Goal: Task Accomplishment & Management: Manage account settings

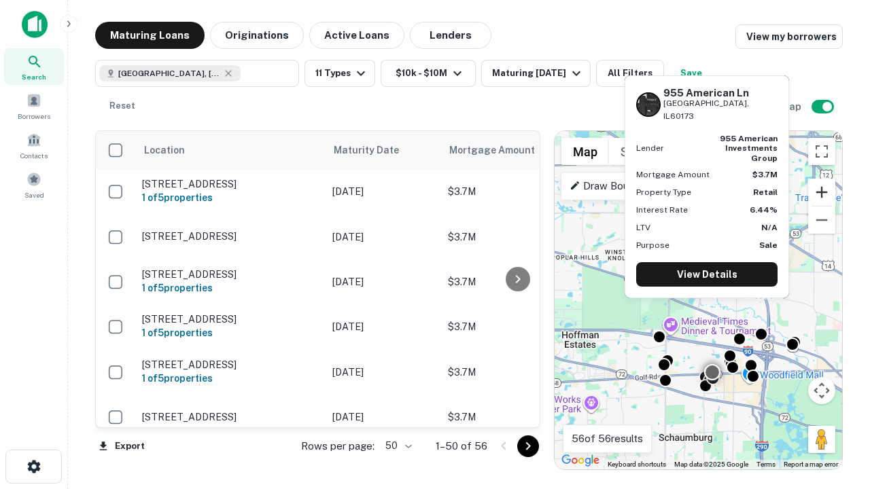
click at [821, 192] on button "Zoom in" at bounding box center [821, 192] width 27 height 27
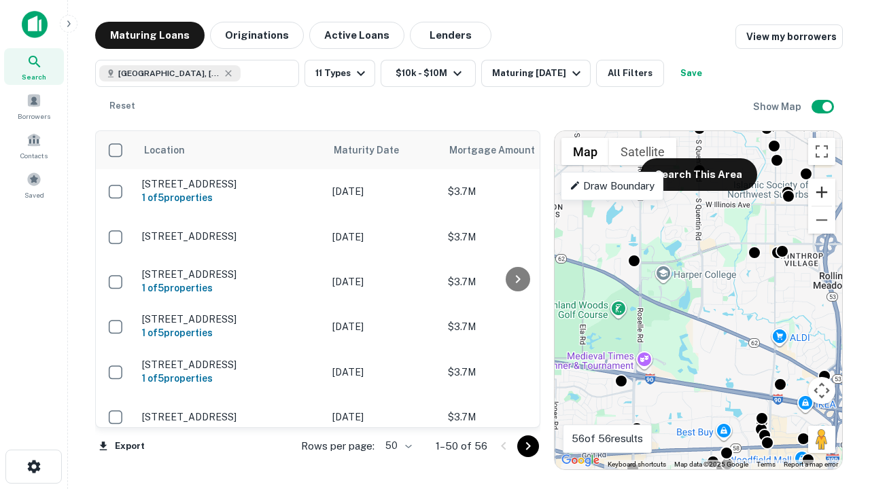
click at [821, 192] on button "Zoom in" at bounding box center [821, 192] width 27 height 27
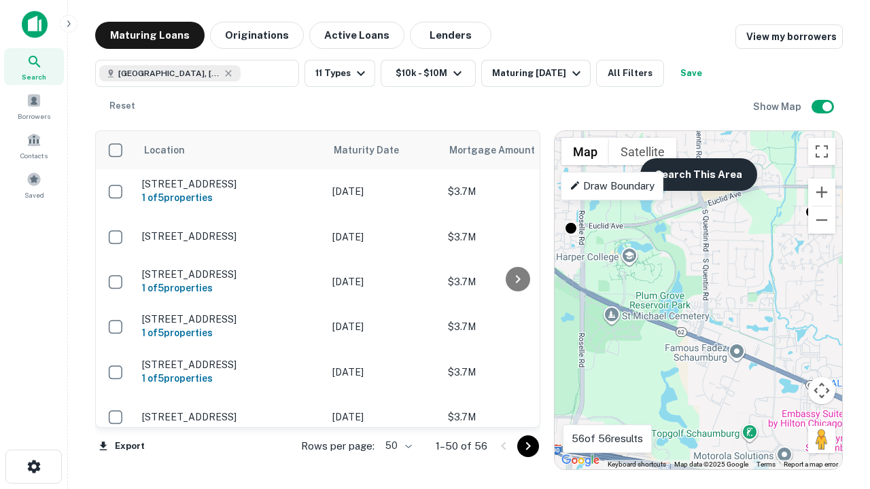
click at [698, 175] on button "Search This Area" at bounding box center [698, 174] width 117 height 33
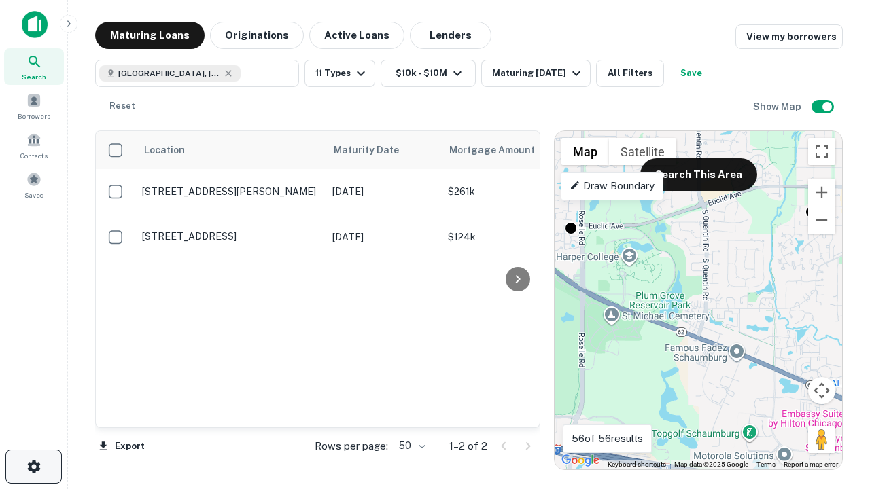
click at [33, 467] on icon "button" at bounding box center [34, 467] width 16 height 16
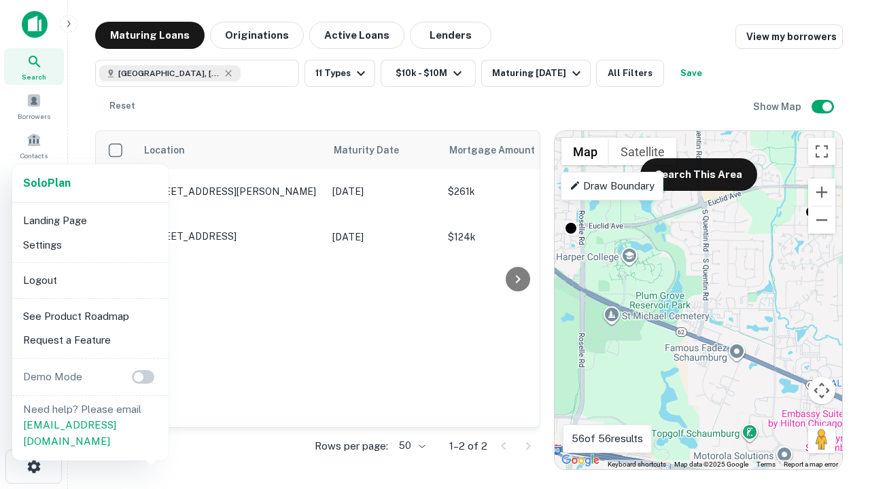
click at [90, 280] on li "Logout" at bounding box center [90, 280] width 145 height 24
